Goal: Task Accomplishment & Management: Manage account settings

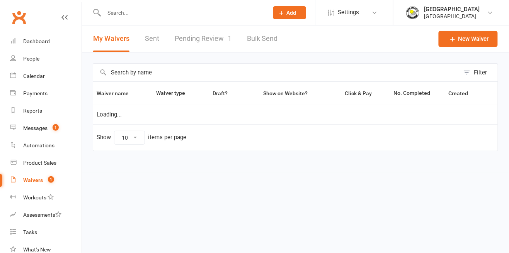
select select "50"
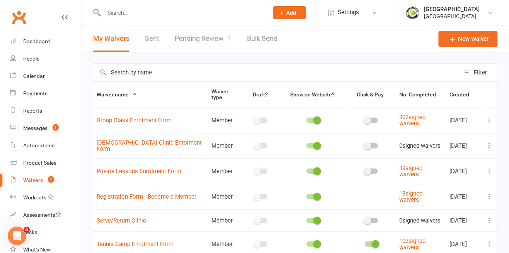
click at [211, 41] on link "Pending Review 1" at bounding box center [203, 39] width 57 height 27
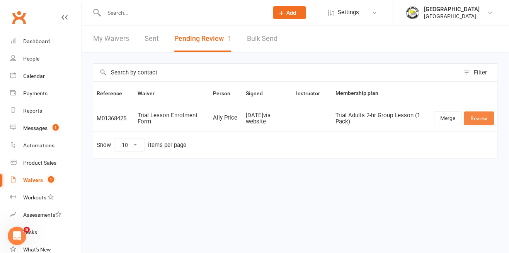
click at [476, 113] on link "Review" at bounding box center [479, 119] width 30 height 14
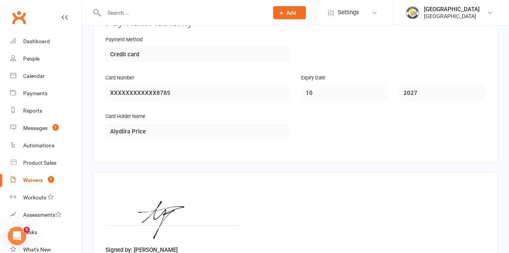
scroll to position [744, 0]
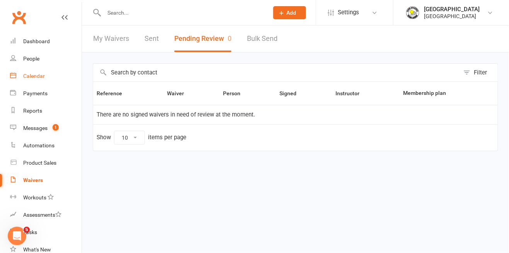
click at [40, 75] on div "Calendar" at bounding box center [34, 76] width 22 height 6
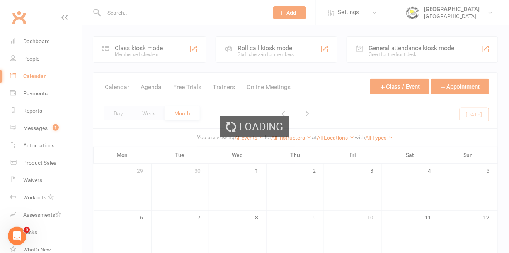
click at [378, 13] on div "Loading" at bounding box center [254, 126] width 509 height 253
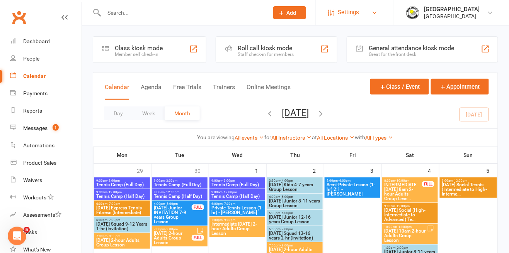
click at [361, 19] on link "Settings" at bounding box center [355, 12] width 54 height 17
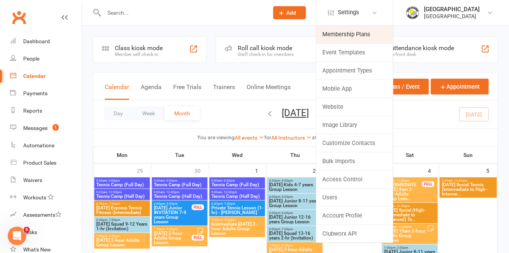
click at [348, 34] on link "Membership Plans" at bounding box center [354, 35] width 77 height 18
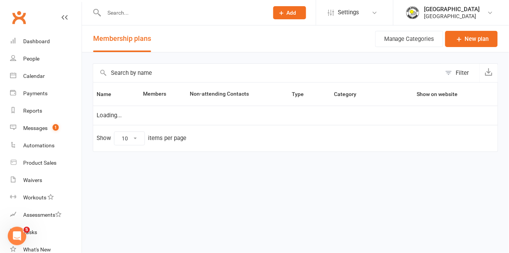
select select "50"
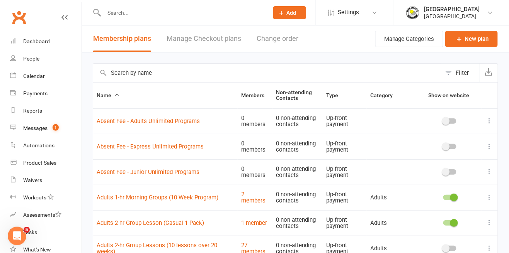
click at [281, 70] on input "text" at bounding box center [267, 73] width 348 height 19
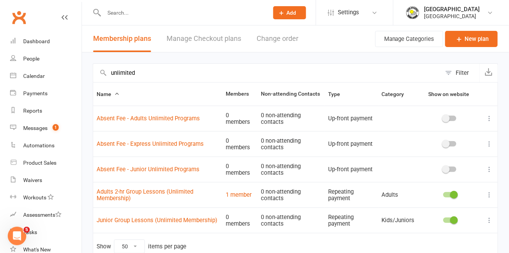
click at [462, 72] on div "Filter" at bounding box center [462, 72] width 13 height 9
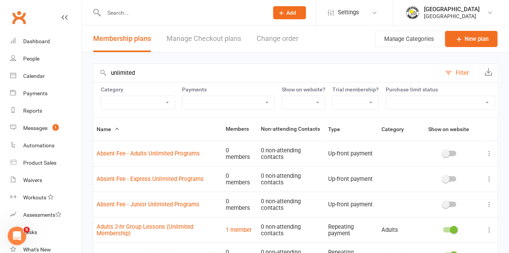
click at [417, 73] on input "unlimited" at bounding box center [267, 73] width 348 height 19
type input "unlimited"
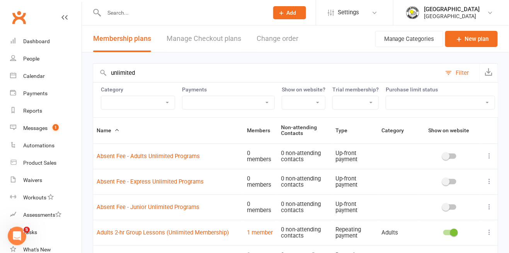
click at [316, 69] on input "unlimited" at bounding box center [267, 73] width 348 height 19
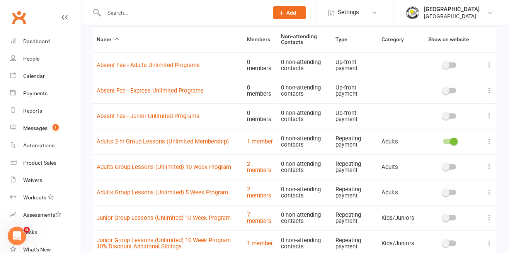
scroll to position [91, 0]
click at [262, 139] on link "1 member" at bounding box center [260, 142] width 26 height 7
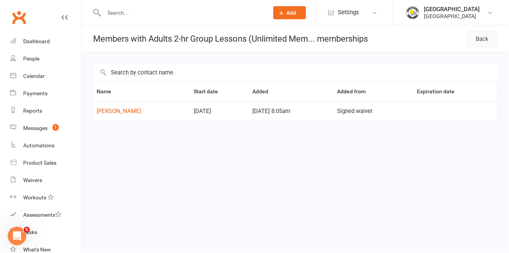
click at [477, 42] on link "Back" at bounding box center [482, 39] width 31 height 16
select select "50"
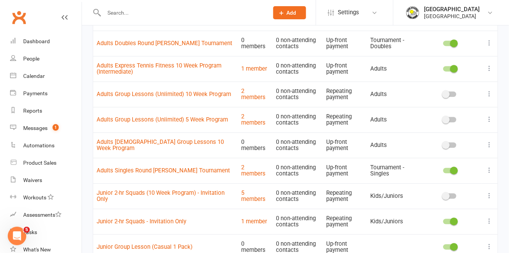
scroll to position [420, 0]
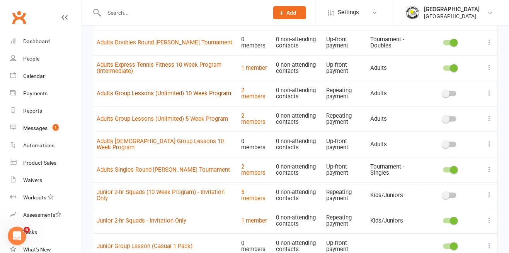
click at [182, 92] on link "Adults Group Lessons (Unlimited) 10 Week Program" at bounding box center [164, 93] width 134 height 7
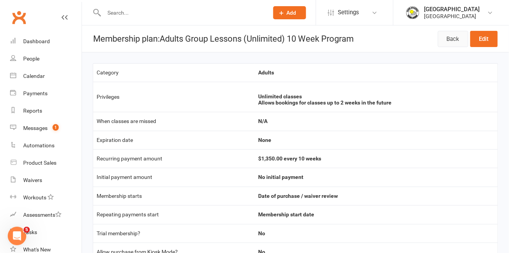
click at [453, 42] on link "Back" at bounding box center [453, 39] width 31 height 16
select select "50"
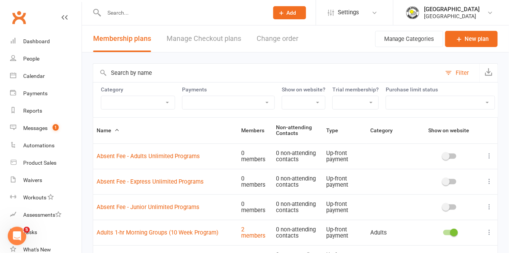
click at [452, 74] on button "Filter" at bounding box center [460, 73] width 38 height 19
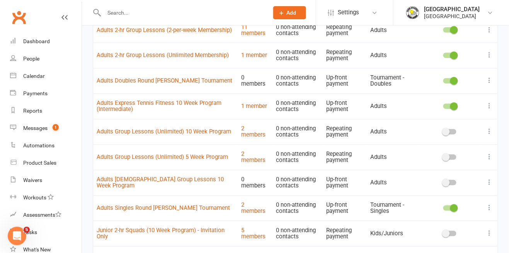
scroll to position [347, 0]
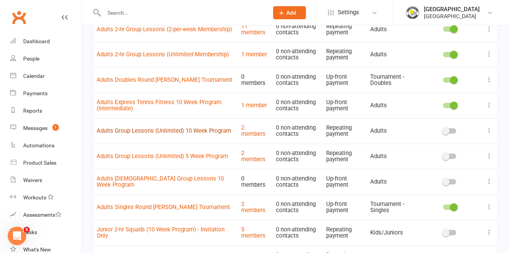
click at [108, 134] on link "Adults Group Lessons (Unlimited) 10 Week Program" at bounding box center [164, 131] width 134 height 7
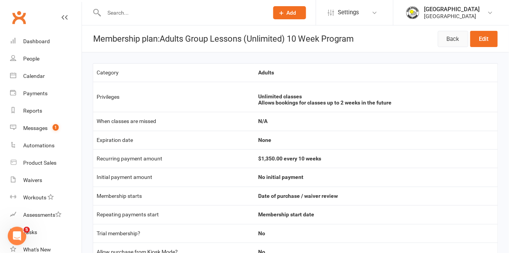
click at [453, 43] on link "Back" at bounding box center [453, 39] width 31 height 16
select select "50"
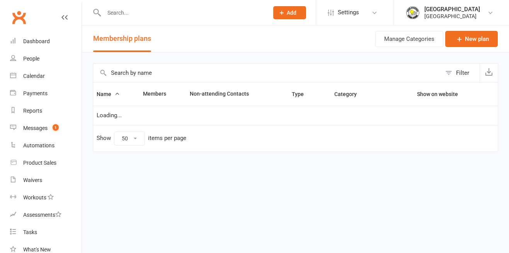
select select "50"
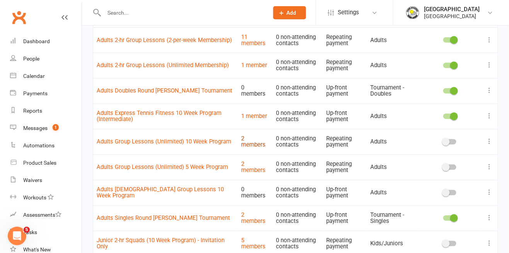
click at [244, 141] on link "2 members" at bounding box center [253, 143] width 24 height 14
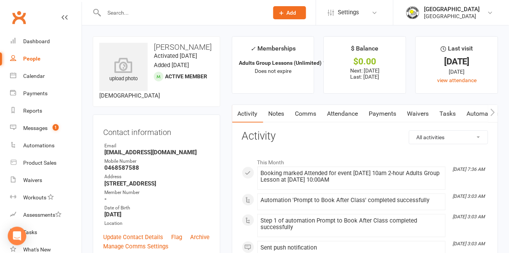
click at [386, 116] on link "Payments" at bounding box center [383, 114] width 38 height 18
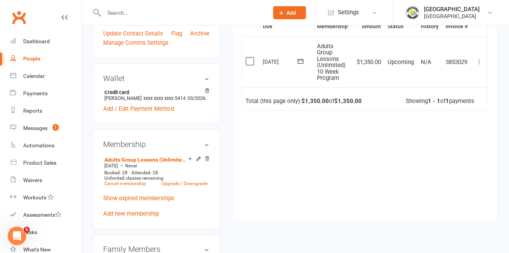
scroll to position [210, 0]
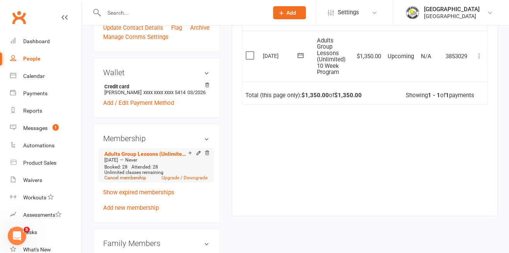
click at [127, 181] on link "Cancel membership" at bounding box center [125, 177] width 42 height 5
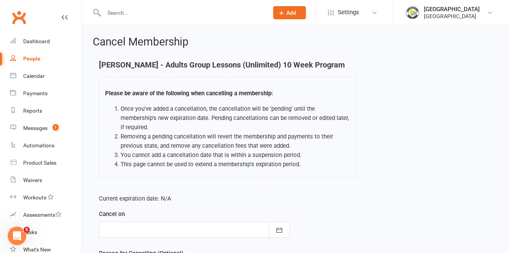
click at [143, 228] on div at bounding box center [194, 230] width 191 height 16
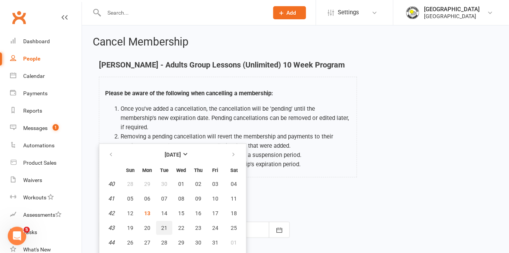
click at [165, 228] on span "21" at bounding box center [164, 228] width 6 height 6
type input "21 Oct 2025"
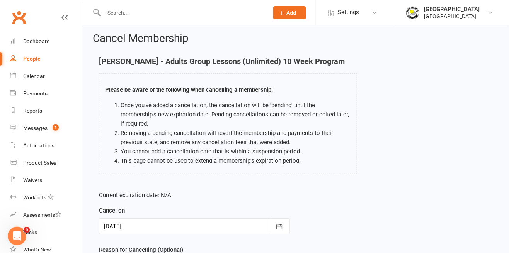
scroll to position [20, 0]
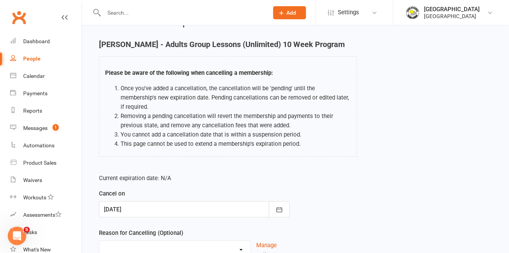
click at [168, 228] on select "Change to program Holiday Injury New program Not continuing Other reason" at bounding box center [174, 249] width 151 height 15
select select "0"
click at [99, 228] on select "Change to program Holiday Injury New program Not continuing Other reason" at bounding box center [174, 249] width 151 height 15
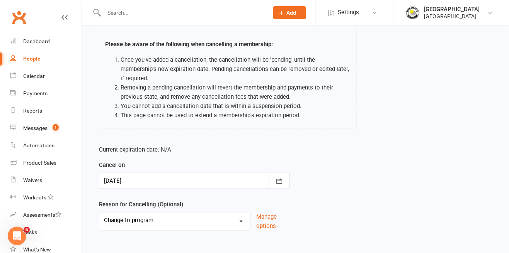
scroll to position [52, 0]
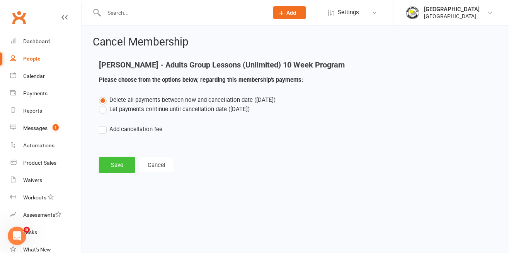
click at [116, 165] on button "Save" at bounding box center [117, 165] width 36 height 16
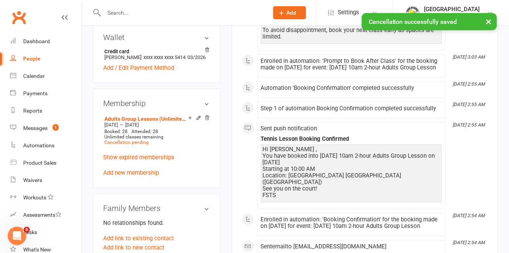
scroll to position [266, 0]
click at [140, 177] on link "Add new membership" at bounding box center [131, 173] width 56 height 7
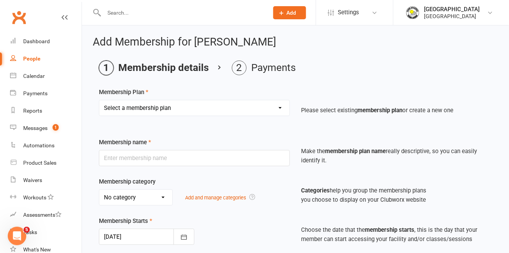
click at [255, 122] on div "Select a membership plan Create new Membership Plan Trial Junior Group Lesson (…" at bounding box center [194, 113] width 202 height 27
click at [272, 108] on select "Select a membership plan Create new Membership Plan Trial Junior Group Lesson (…" at bounding box center [194, 107] width 190 height 15
select select "26"
click at [99, 100] on select "Select a membership plan Create new Membership Plan Trial Junior Group Lesson (…" at bounding box center [194, 107] width 190 height 15
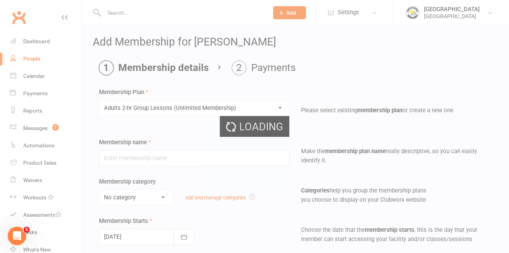
type input "Adults 2-hr Group Lessons (Unlimited Membership)"
select select "0"
type input "0"
select select "1"
type input "2"
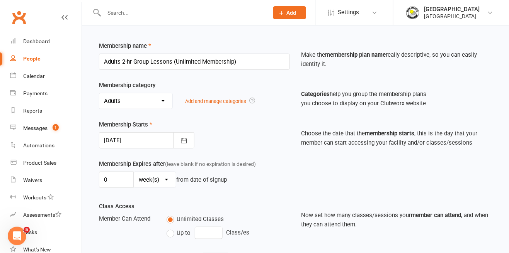
scroll to position [97, 0]
click at [149, 140] on div at bounding box center [146, 140] width 95 height 16
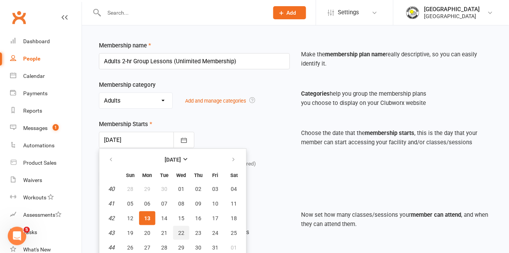
click at [182, 228] on span "22" at bounding box center [181, 233] width 6 height 6
type input "22 Oct 2025"
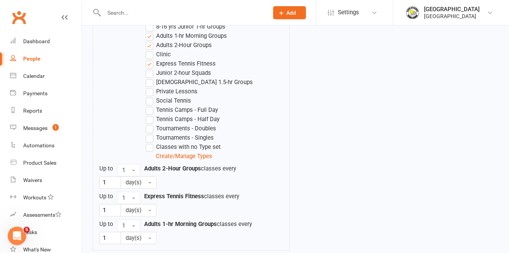
scroll to position [454, 0]
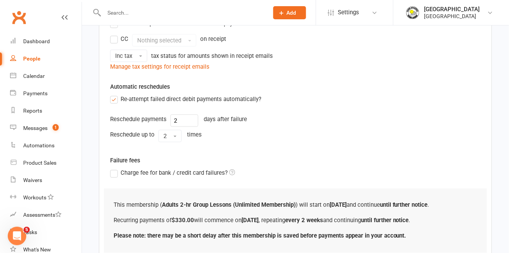
scroll to position [270, 0]
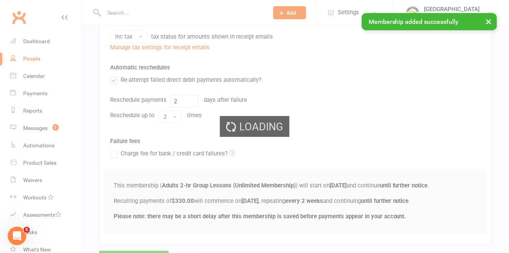
scroll to position [185, 0]
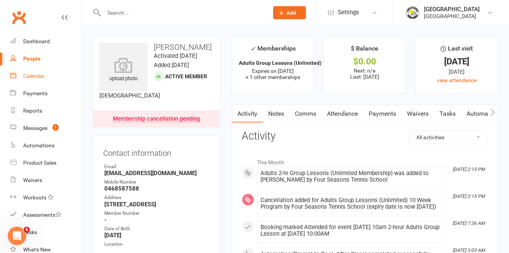
click at [32, 78] on div "Calendar" at bounding box center [34, 76] width 22 height 6
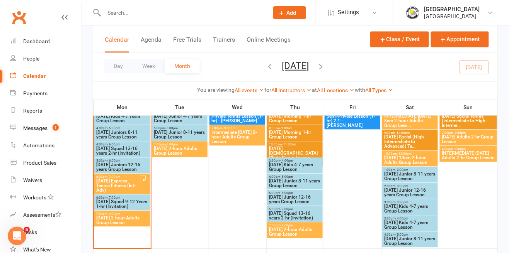
scroll to position [390, 0]
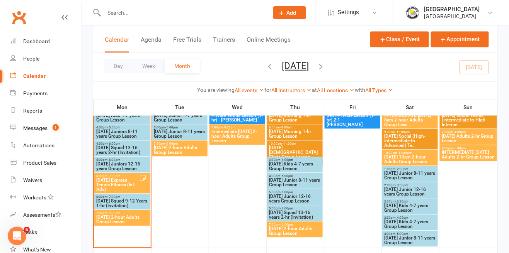
click at [122, 183] on span "Monday Express Tennis Fitness (Int-Adv)" at bounding box center [117, 186] width 43 height 14
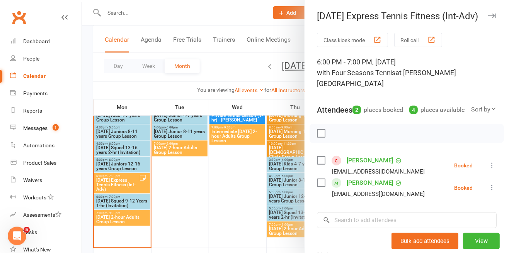
click at [235, 193] on div at bounding box center [295, 126] width 427 height 253
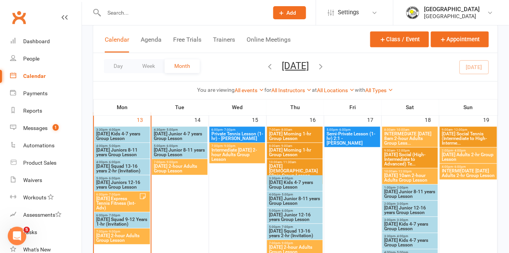
scroll to position [371, 0]
click at [303, 135] on span "Thursday Morning 1-hr Group Lesson" at bounding box center [295, 137] width 53 height 9
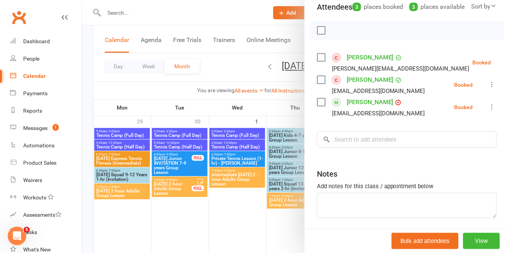
scroll to position [0, 0]
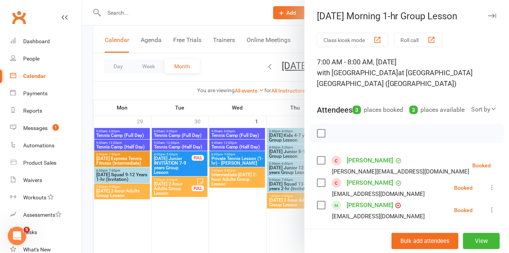
click at [442, 77] on div "7:00 AM - 8:00 AM, Thursday, October, 16, 2025 with Four Seasons Tennis School …" at bounding box center [407, 73] width 180 height 32
click at [480, 228] on button "View" at bounding box center [481, 241] width 37 height 16
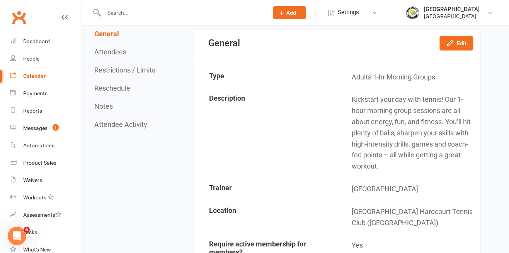
scroll to position [53, 0]
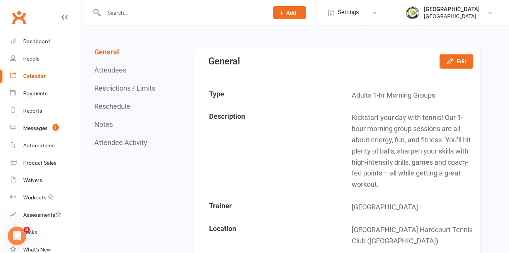
click at [415, 169] on td "Kickstart your day with tennis! Our 1-hour morning group sessions are all about…" at bounding box center [409, 151] width 142 height 89
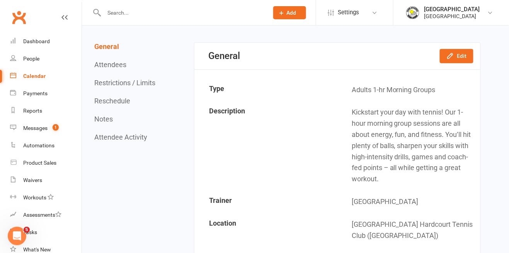
scroll to position [59, 0]
click at [436, 157] on td "Kickstart your day with tennis! Our 1-hour morning group sessions are all about…" at bounding box center [409, 146] width 142 height 89
click at [436, 177] on td "Kickstart your day with tennis! Our 1-hour morning group sessions are all about…" at bounding box center [409, 146] width 142 height 89
click at [426, 191] on td "Kickstart your day with tennis! Our 1-hour morning group sessions are all about…" at bounding box center [409, 146] width 142 height 89
click at [401, 185] on td "Kickstart your day with tennis! Our 1-hour morning group sessions are all about…" at bounding box center [409, 146] width 142 height 89
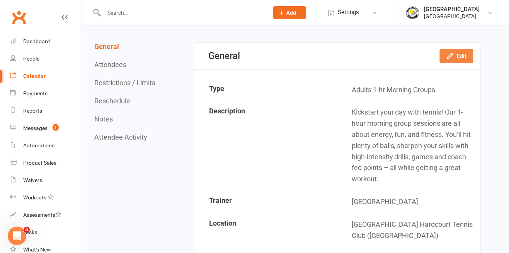
click at [458, 63] on button "Edit" at bounding box center [457, 56] width 34 height 14
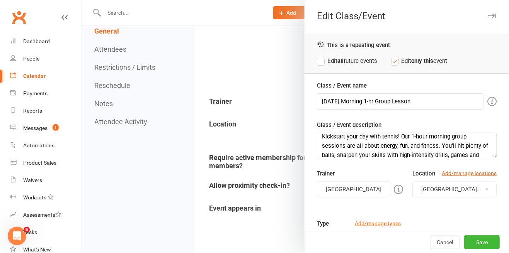
scroll to position [0, 0]
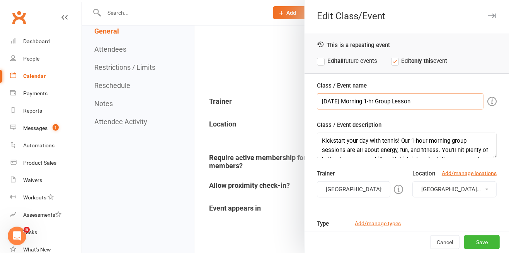
click at [323, 97] on input "Thursday Morning 1-hr Group Lesson" at bounding box center [400, 102] width 167 height 16
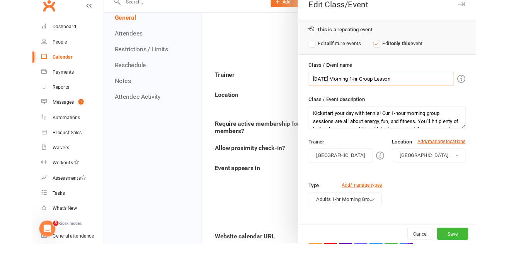
scroll to position [177, 0]
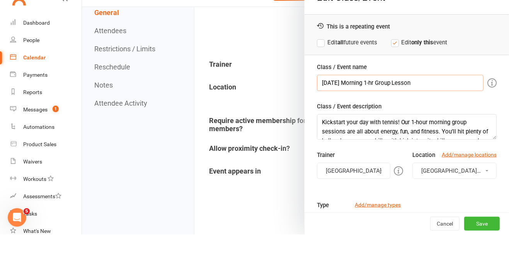
click at [367, 102] on input "Thursday Morning 1-hr Group Lesson" at bounding box center [400, 102] width 167 height 16
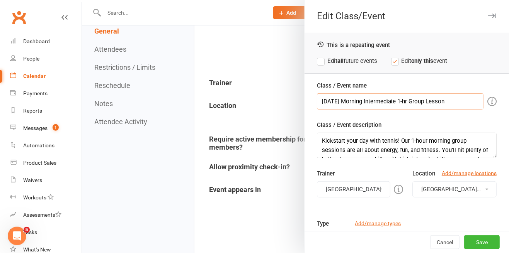
type input "Thursday Morning Intermediate 1-hr Group Lesson"
click at [327, 142] on textarea "Kickstart your day with tennis! Our 1-hour morning group sessions are all about…" at bounding box center [407, 146] width 180 height 26
click at [490, 228] on button "Save" at bounding box center [482, 243] width 36 height 14
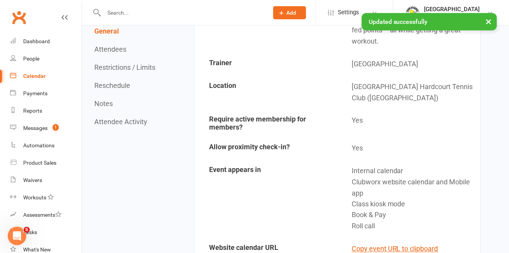
scroll to position [0, 0]
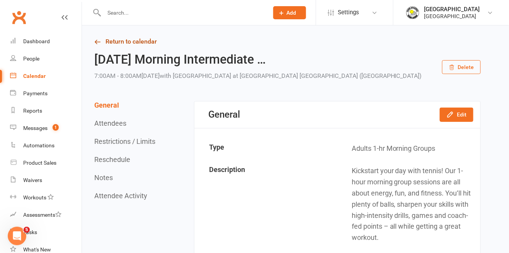
click at [104, 37] on link "Return to calendar" at bounding box center [287, 41] width 386 height 11
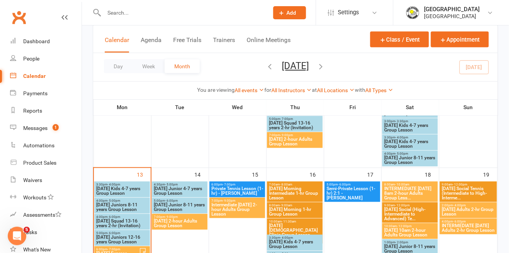
scroll to position [316, 0]
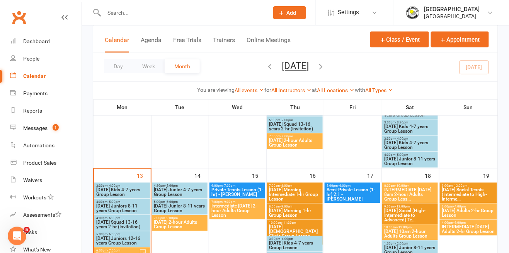
click at [303, 186] on span "7:00am - 8:00am" at bounding box center [295, 186] width 53 height 3
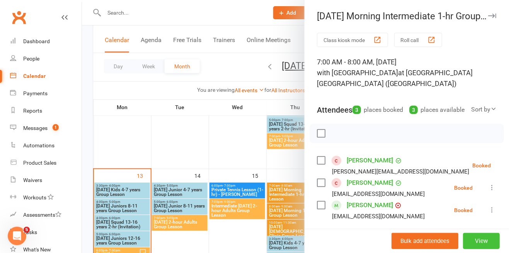
click at [491, 228] on button "View" at bounding box center [481, 241] width 37 height 16
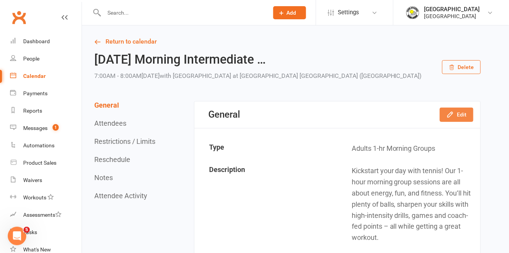
click at [456, 122] on button "Edit" at bounding box center [457, 115] width 34 height 14
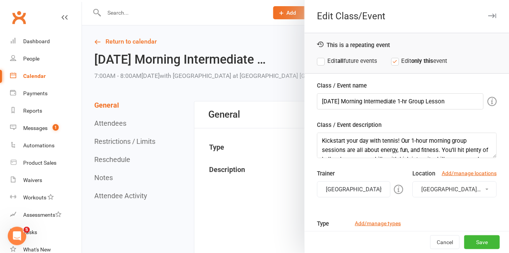
click at [328, 61] on label "Edit all future events" at bounding box center [347, 60] width 60 height 9
click at [337, 144] on textarea "Kickstart your day with tennis! Our 1-hour morning group sessions are all about…" at bounding box center [407, 146] width 180 height 26
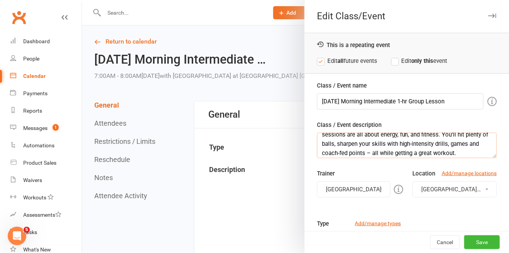
scroll to position [19, 0]
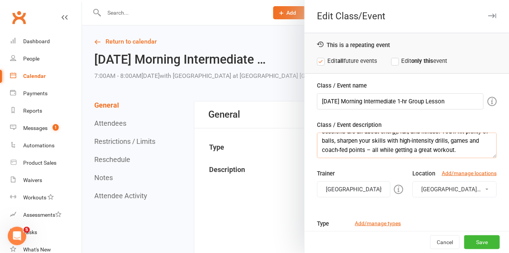
click at [442, 153] on textarea "Kickstart your day with tennis! Our 1-hour morning group sessions are all about…" at bounding box center [407, 146] width 180 height 26
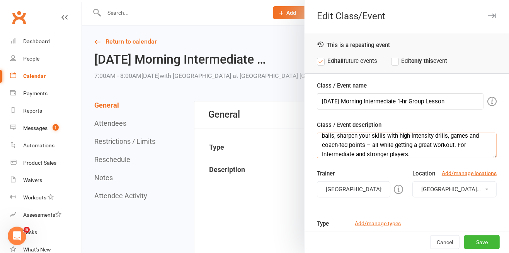
click at [435, 142] on textarea "Kickstart your day with tennis! Our 1-hour morning group sessions are all about…" at bounding box center [407, 146] width 180 height 26
click at [325, 153] on textarea "Kickstart your day with tennis! Our 1-hour morning group sessions are all about…" at bounding box center [407, 146] width 180 height 26
click at [391, 158] on div "Class / Event name Thursday Morning Intermediate 1-hr Group Lesson Class / Even…" at bounding box center [406, 230] width 204 height 299
click at [386, 153] on textarea "Kickstart your day with tennis! Our 1-hour morning group sessions are all about…" at bounding box center [407, 146] width 180 height 26
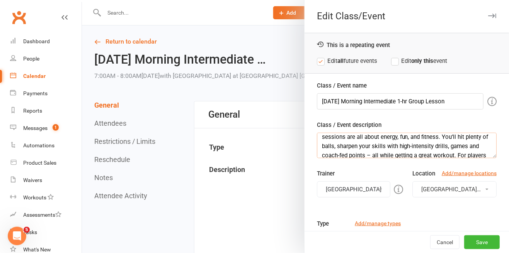
scroll to position [4, 0]
type textarea "Kickstart your day with tennis! Our 1-hour morning group sessions are all about…"
click at [491, 228] on button "Save" at bounding box center [482, 243] width 36 height 14
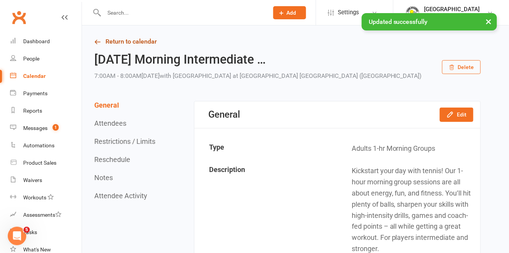
click at [139, 38] on link "Return to calendar" at bounding box center [287, 41] width 386 height 11
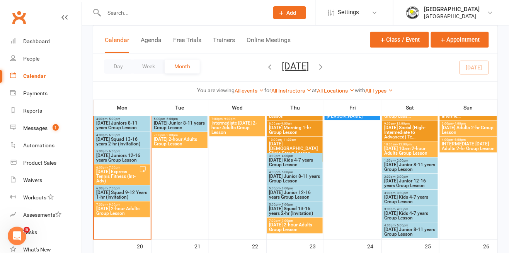
scroll to position [402, 0]
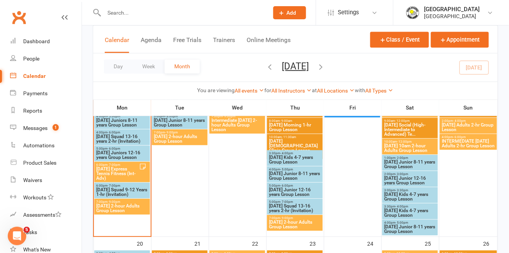
click at [307, 126] on span "Thursday Morning 1-hr Group Lesson" at bounding box center [295, 127] width 53 height 9
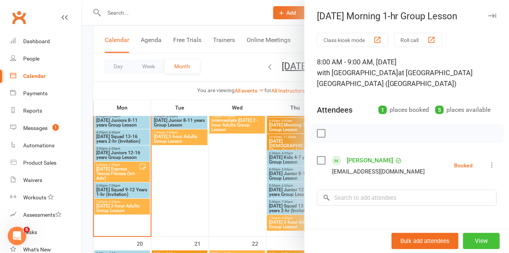
click at [475, 228] on button "View" at bounding box center [481, 241] width 37 height 16
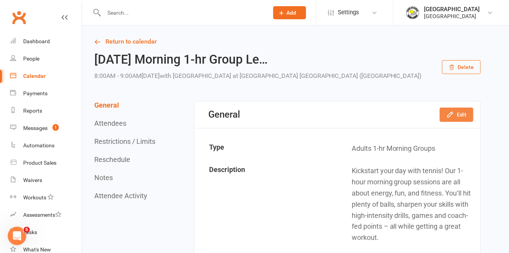
click at [460, 122] on button "Edit" at bounding box center [457, 115] width 34 height 14
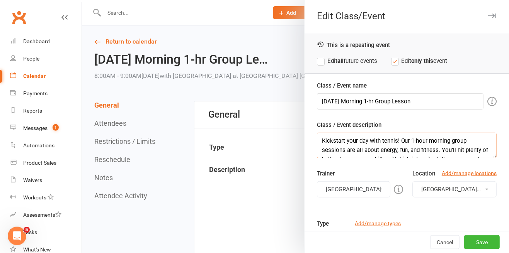
click at [345, 148] on textarea "Kickstart your day with tennis! Our 1-hour morning group sessions are all about…" at bounding box center [407, 146] width 180 height 26
paste textarea "For players intermediate and stronger."
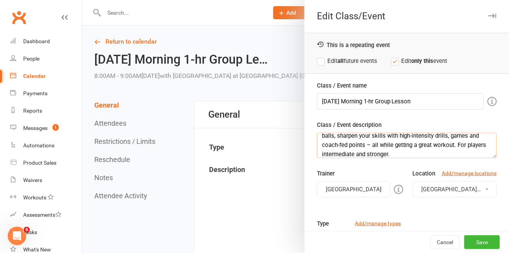
type textarea "Kickstart your day with tennis! Our 1-hour morning group sessions are all about…"
click at [369, 100] on input "Thursday Morning 1-hr Group Lesson" at bounding box center [400, 102] width 167 height 16
click at [383, 101] on input "Thursday Morning 1-hr Group Lesson" at bounding box center [400, 102] width 167 height 16
type input "Thursday Morning 1-hr Intermediate Group Lesson"
click at [322, 62] on label "Edit all future events" at bounding box center [347, 60] width 60 height 9
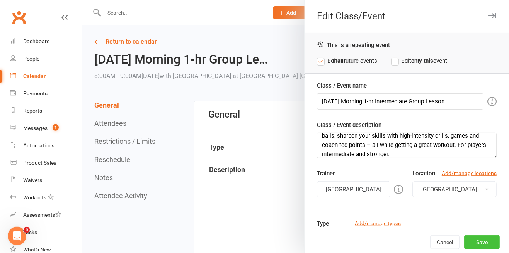
click at [491, 228] on button "Save" at bounding box center [482, 243] width 36 height 14
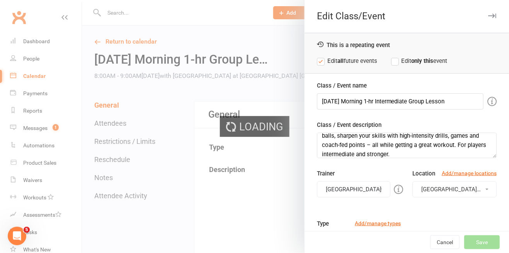
scroll to position [9, 0]
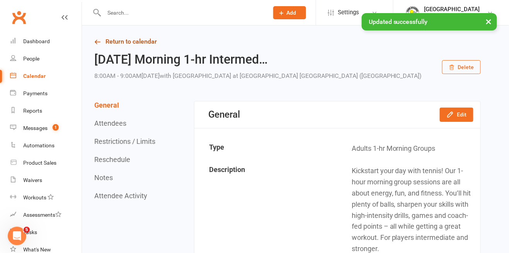
click at [158, 43] on link "Return to calendar" at bounding box center [287, 41] width 386 height 11
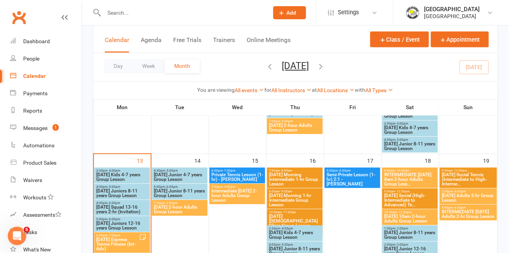
scroll to position [334, 0]
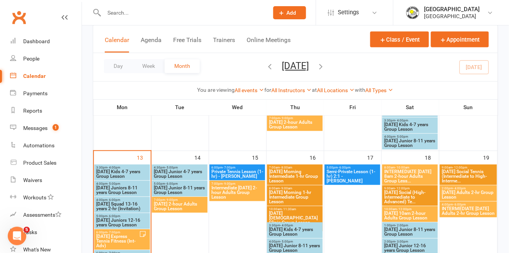
click at [303, 174] on span "Thursday Morning Intermediate 1-hr Group Lesson" at bounding box center [295, 177] width 53 height 14
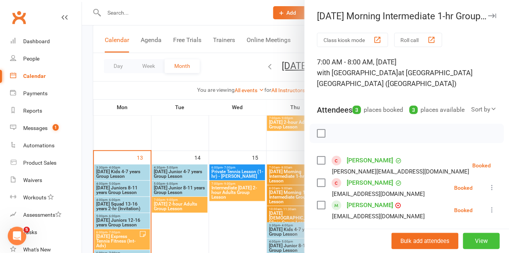
click at [482, 228] on button "View" at bounding box center [481, 241] width 37 height 16
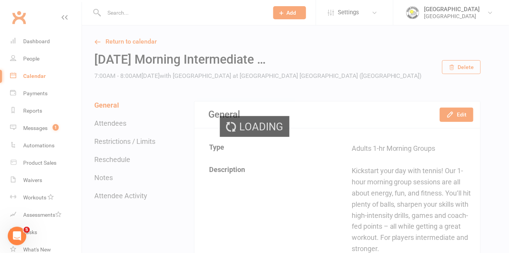
click at [454, 131] on div "Loading" at bounding box center [254, 126] width 509 height 253
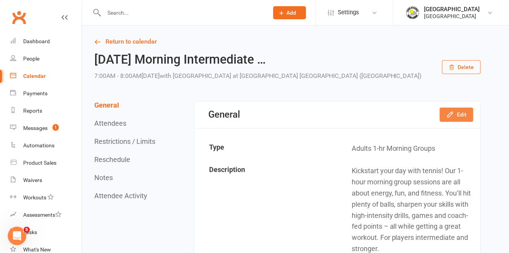
click at [454, 119] on icon "button" at bounding box center [450, 115] width 8 height 8
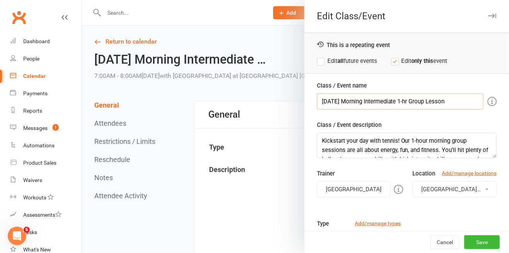
click at [367, 103] on input "Thursday Morning Intermediate 1-hr Group Lesson" at bounding box center [400, 102] width 167 height 16
click at [402, 103] on input "Thursday Morning Intermediate 1-hr Group Lesson" at bounding box center [400, 102] width 167 height 16
click at [377, 100] on input "Thursday Morning 1-hr Group Lesson" at bounding box center [400, 102] width 167 height 16
click at [381, 101] on input "Thursday Morning 1-hr Group Lesson" at bounding box center [400, 102] width 167 height 16
type input "Thursday Morning 1-hr Intermediate Group Lesson"
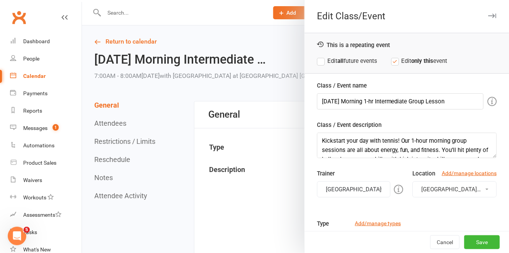
click at [319, 64] on label "Edit all future events" at bounding box center [347, 60] width 60 height 9
click at [481, 228] on button "Save" at bounding box center [482, 243] width 36 height 14
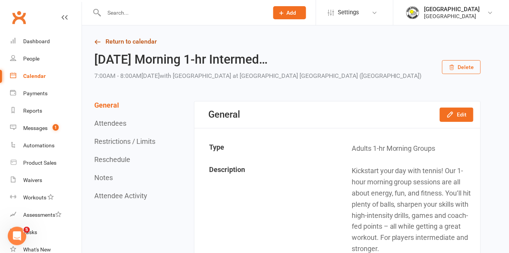
click at [130, 38] on link "Return to calendar" at bounding box center [287, 41] width 386 height 11
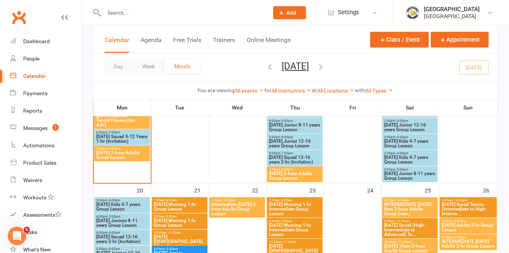
scroll to position [456, 0]
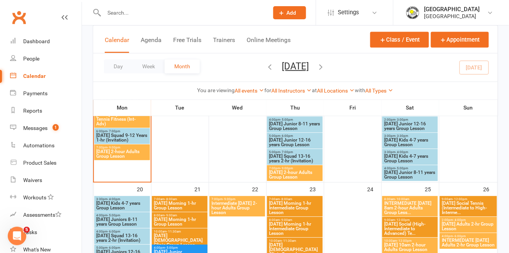
click at [184, 204] on span "Tuesday Morning 1-hr Group Lesson" at bounding box center [179, 205] width 53 height 9
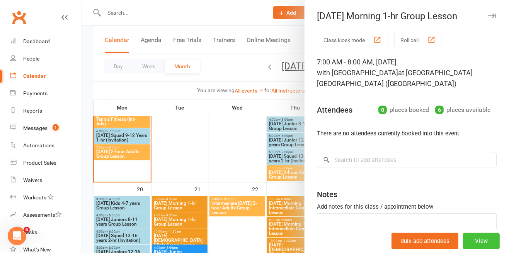
click at [492, 228] on button "View" at bounding box center [481, 241] width 37 height 16
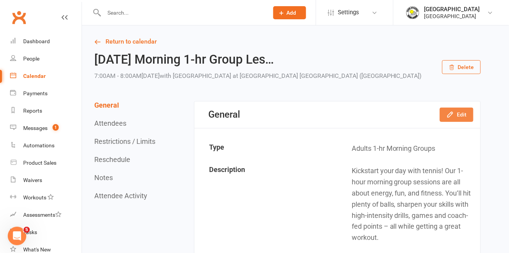
click at [457, 122] on button "Edit" at bounding box center [457, 115] width 34 height 14
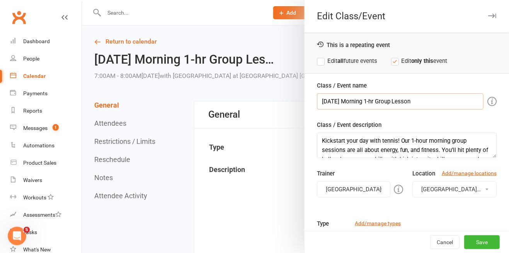
click at [381, 99] on input "Tuesday Morning 1-hr Group Lesson" at bounding box center [400, 102] width 167 height 16
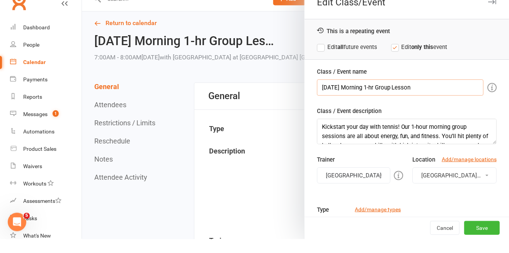
scroll to position [19, 0]
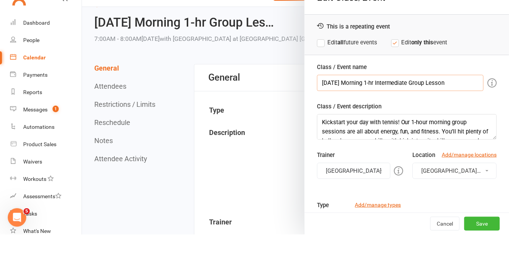
type input "Tuesday Morning 1-hr Intermediate Group Lesson"
click at [405, 145] on textarea "Kickstart your day with tennis! Our 1-hour morning group sessions are all about…" at bounding box center [407, 146] width 180 height 26
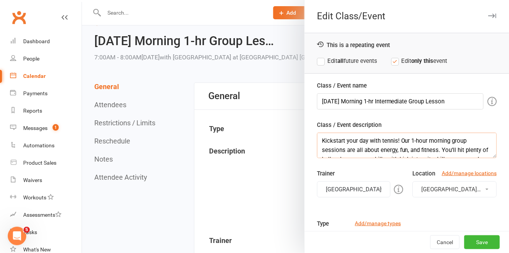
paste textarea "For players intermediate and stronger."
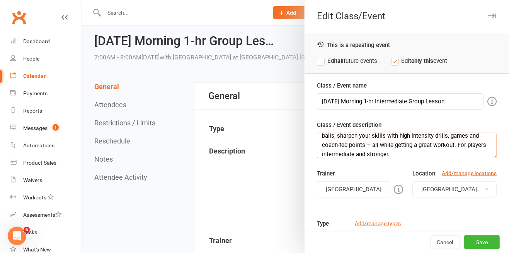
type textarea "Kickstart your day with tennis! Our 1-hour morning group sessions are all about…"
click at [323, 61] on label "Edit all future events" at bounding box center [347, 60] width 60 height 9
click at [487, 228] on button "Save" at bounding box center [482, 243] width 36 height 14
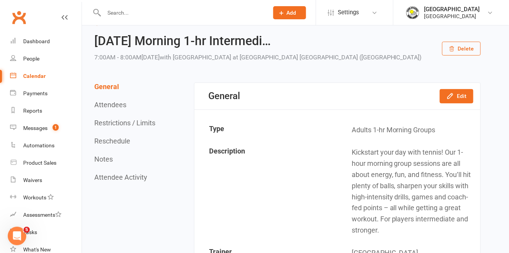
scroll to position [0, 0]
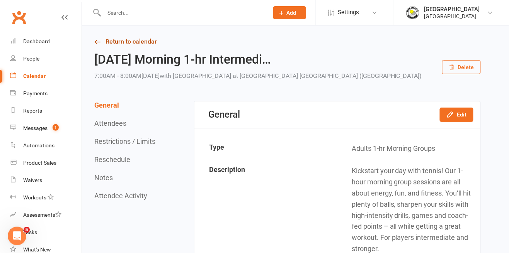
click at [116, 38] on link "Return to calendar" at bounding box center [287, 41] width 386 height 11
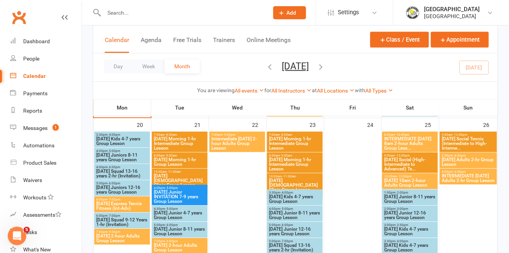
scroll to position [527, 0]
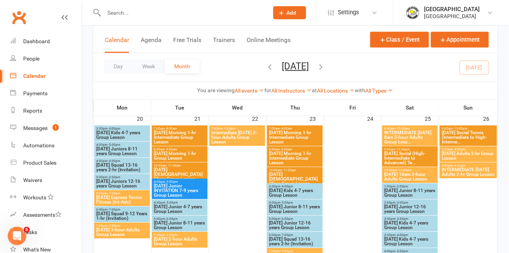
click at [189, 154] on span "Tuesday Morning 1-hr Group Lesson" at bounding box center [179, 155] width 53 height 9
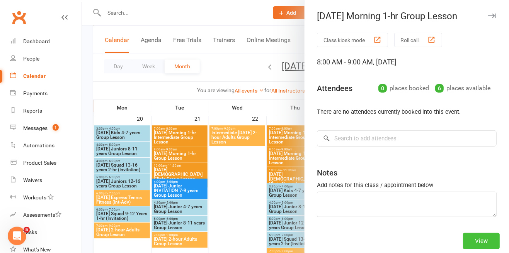
click at [486, 228] on button "View" at bounding box center [481, 241] width 37 height 16
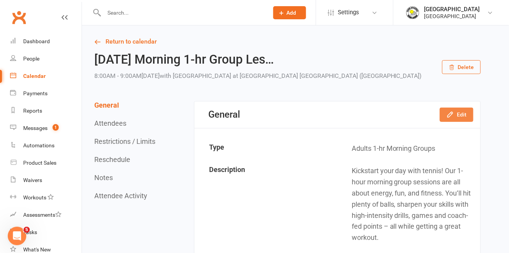
click at [452, 119] on icon "button" at bounding box center [450, 115] width 8 height 8
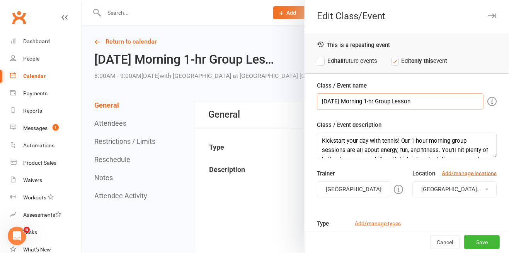
click at [380, 105] on input "Tuesday Morning 1-hr Group Lesson" at bounding box center [400, 102] width 167 height 16
type input "Tuesday Morning 1-hr Intermediate Group Lesson"
click at [417, 145] on textarea "Kickstart your day with tennis! Our 1-hour morning group sessions are all about…" at bounding box center [407, 146] width 180 height 26
paste textarea "For players intermediate and stronger."
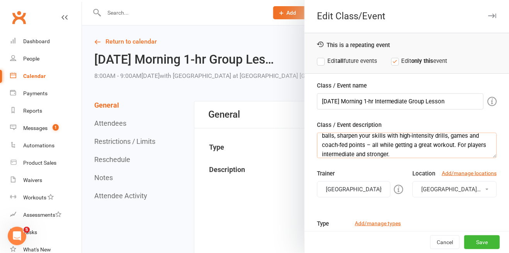
type textarea "Kickstart your day with tennis! Our 1-hour morning group sessions are all about…"
click at [319, 64] on label "Edit all future events" at bounding box center [347, 60] width 60 height 9
click at [485, 228] on button "Save" at bounding box center [482, 243] width 36 height 14
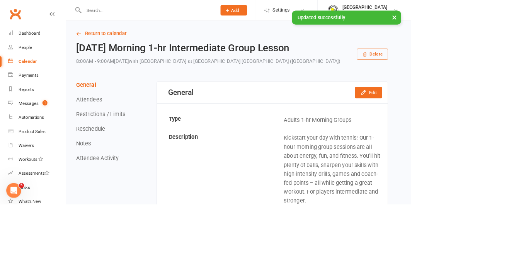
scroll to position [19, 0]
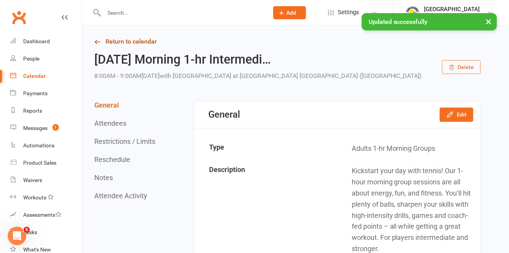
click at [129, 43] on link "Return to calendar" at bounding box center [287, 41] width 386 height 11
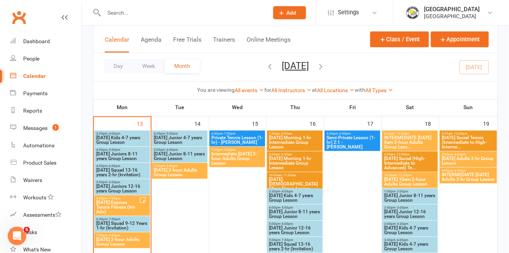
scroll to position [362, 0]
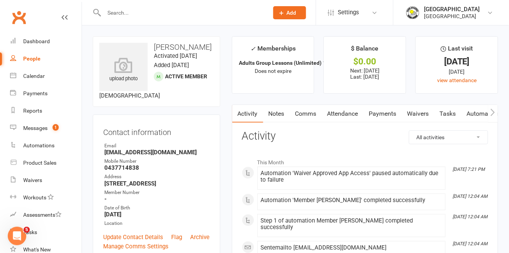
click at [388, 112] on link "Payments" at bounding box center [383, 114] width 38 height 18
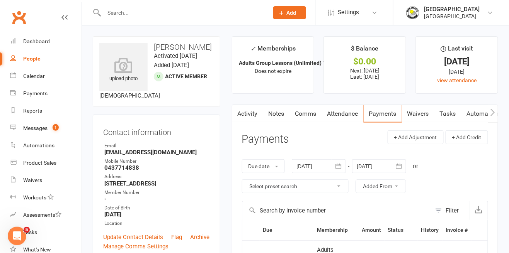
click at [309, 116] on link "Comms" at bounding box center [306, 114] width 32 height 18
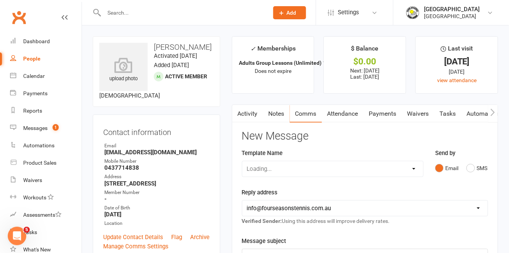
click at [347, 114] on link "Attendance" at bounding box center [343, 114] width 42 height 18
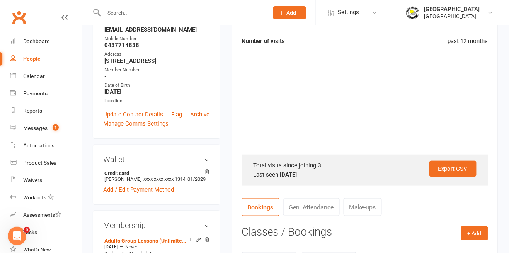
scroll to position [122, 0]
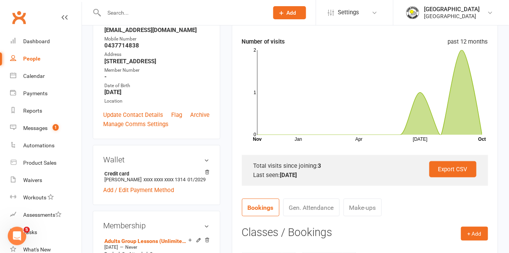
click at [463, 118] on icon at bounding box center [369, 92] width 225 height 85
click at [445, 125] on icon at bounding box center [369, 92] width 225 height 85
click at [476, 111] on icon at bounding box center [369, 92] width 225 height 85
click at [459, 131] on icon at bounding box center [369, 92] width 225 height 85
click at [442, 133] on icon at bounding box center [369, 92] width 225 height 85
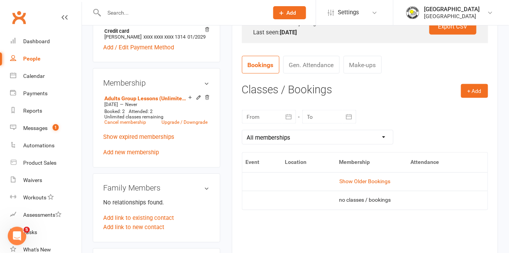
scroll to position [267, 0]
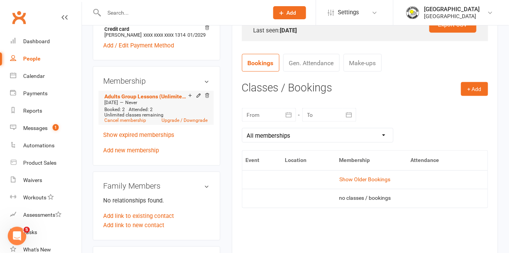
click at [127, 118] on span "Unlimited classes remaining" at bounding box center [133, 114] width 59 height 5
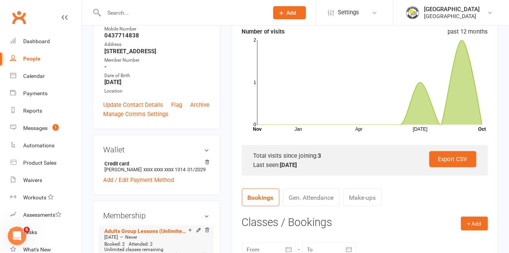
scroll to position [132, 0]
click at [472, 99] on icon at bounding box center [369, 83] width 225 height 85
click at [466, 101] on icon at bounding box center [369, 83] width 225 height 85
click at [451, 113] on icon at bounding box center [369, 83] width 225 height 85
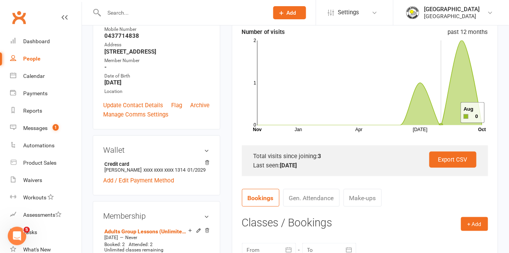
click at [464, 79] on icon at bounding box center [369, 83] width 225 height 85
click at [449, 110] on icon at bounding box center [369, 83] width 225 height 85
click at [470, 85] on icon at bounding box center [369, 83] width 225 height 85
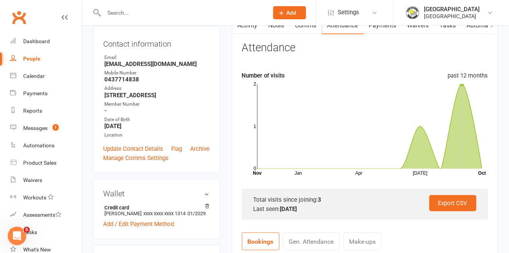
scroll to position [0, 0]
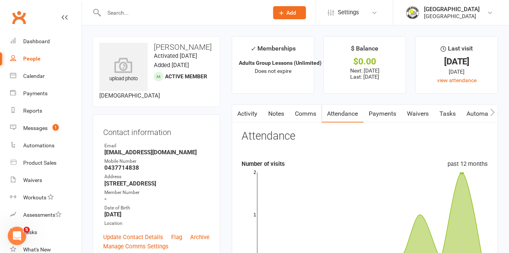
click at [277, 111] on link "Notes" at bounding box center [276, 114] width 27 height 18
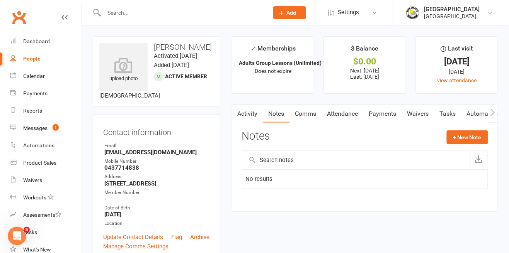
click at [251, 119] on link "Activity" at bounding box center [247, 114] width 31 height 18
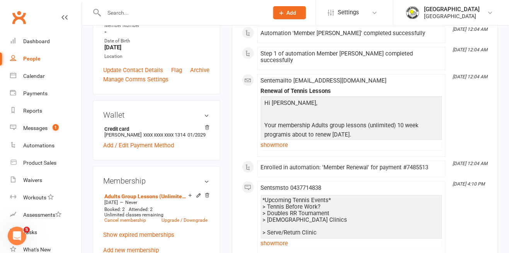
scroll to position [167, 0]
click at [128, 218] on span "Unlimited classes remaining" at bounding box center [133, 215] width 59 height 5
click at [124, 223] on link "Cancel membership" at bounding box center [125, 220] width 42 height 5
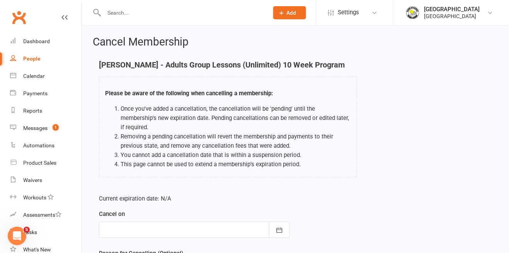
click at [211, 222] on div at bounding box center [194, 230] width 191 height 16
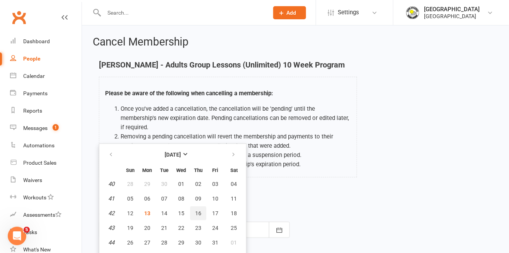
click at [199, 207] on button "16" at bounding box center [198, 214] width 16 height 14
type input "[DATE]"
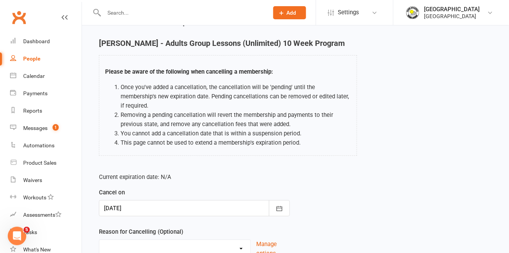
scroll to position [37, 0]
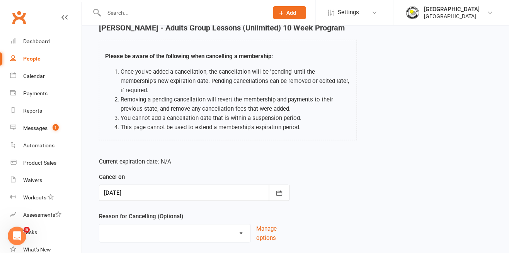
click at [155, 226] on select "Change to program Holiday Injury New program Not continuing Other reason" at bounding box center [174, 232] width 151 height 15
select select "4"
click at [99, 225] on select "Change to program Holiday Injury New program Not continuing Other reason" at bounding box center [174, 232] width 151 height 15
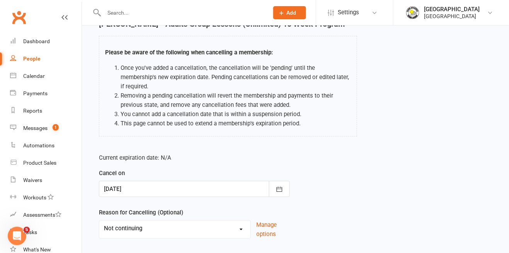
scroll to position [43, 0]
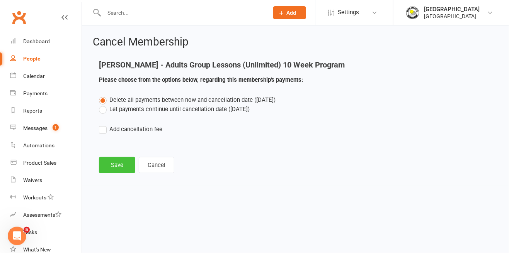
click at [112, 169] on button "Save" at bounding box center [117, 165] width 36 height 16
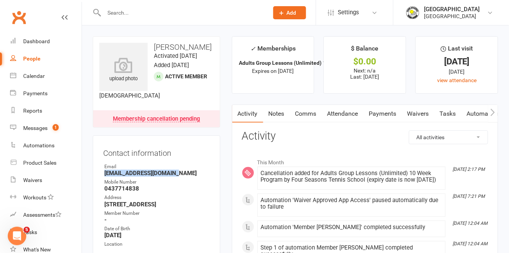
copy strong "[EMAIL_ADDRESS][DOMAIN_NAME]"
click at [384, 112] on link "Payments" at bounding box center [383, 114] width 38 height 18
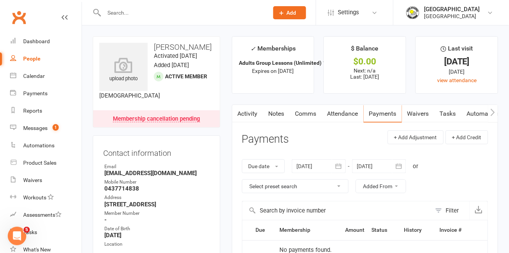
click at [387, 163] on div at bounding box center [379, 167] width 54 height 14
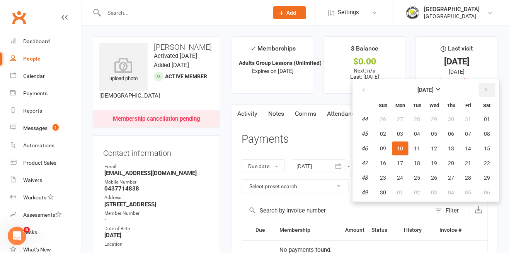
click at [487, 92] on icon "button" at bounding box center [486, 90] width 5 height 6
click at [485, 88] on icon "button" at bounding box center [486, 90] width 5 height 6
click at [487, 88] on icon "button" at bounding box center [486, 90] width 5 height 6
click at [444, 155] on td "19" at bounding box center [451, 149] width 16 height 14
click at [446, 167] on button "26" at bounding box center [451, 163] width 16 height 14
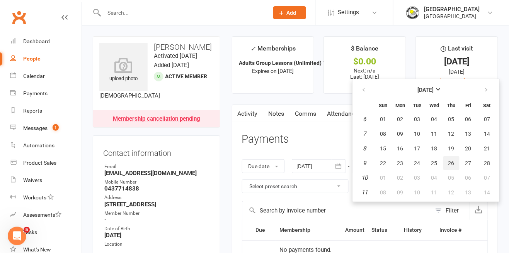
type input "[DATE]"
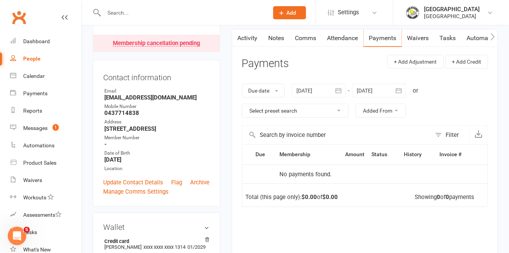
scroll to position [74, 0]
